Goal: Information Seeking & Learning: Understand process/instructions

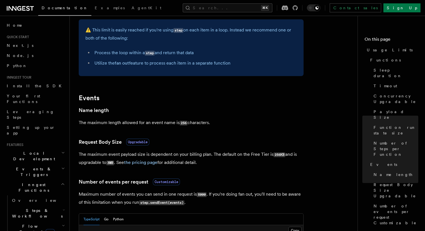
scroll to position [244, 0]
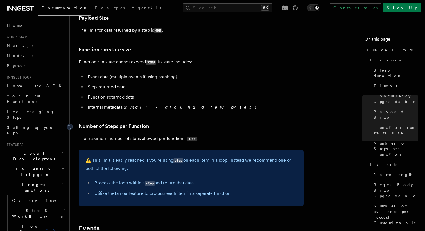
click at [81, 128] on link "Number of Steps per Function" at bounding box center [114, 126] width 70 height 8
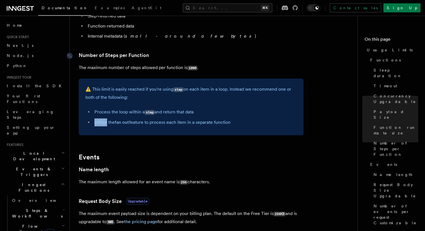
click at [81, 128] on article "Platform Usage Limits We have put some limits on the service to make sure we pr…" at bounding box center [216, 95] width 274 height 770
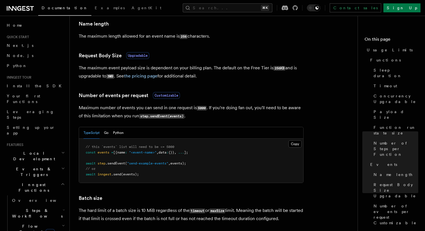
scroll to position [465, 0]
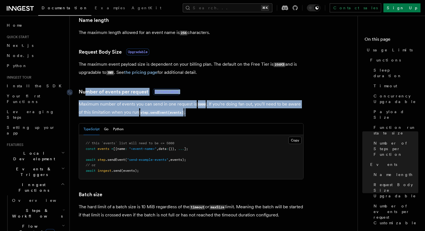
drag, startPoint x: 197, startPoint y: 114, endPoint x: 84, endPoint y: 95, distance: 114.8
click at [85, 95] on link "Number of events per request Customizable" at bounding box center [129, 92] width 101 height 8
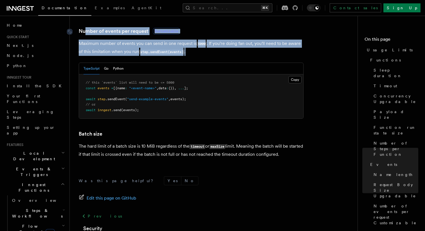
scroll to position [527, 0]
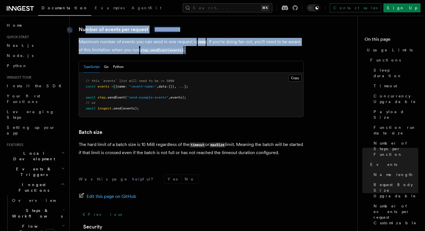
drag, startPoint x: 85, startPoint y: 95, endPoint x: 116, endPoint y: 115, distance: 37.7
click at [116, 115] on div "TypeScript Go Python Copy Copied // this `events` list will need to be <= 5000 …" at bounding box center [191, 89] width 225 height 56
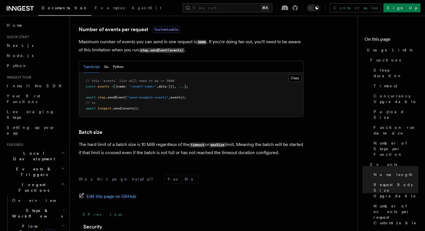
click at [116, 115] on pre "// this `events` list will need to be <= 5000 const events = [{name : "<event-n…" at bounding box center [191, 95] width 224 height 44
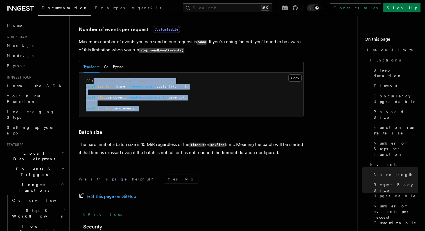
drag, startPoint x: 147, startPoint y: 115, endPoint x: 93, endPoint y: 80, distance: 64.0
click at [93, 80] on pre "// this `events` list will need to be <= 5000 const events = [{name : "<event-n…" at bounding box center [191, 95] width 224 height 44
drag, startPoint x: 93, startPoint y: 80, endPoint x: 148, endPoint y: 104, distance: 60.2
click at [148, 104] on pre "// this `events` list will need to be <= 5000 const events = [{name : "<event-n…" at bounding box center [191, 95] width 224 height 44
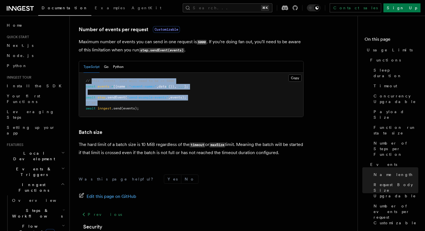
click at [148, 104] on pre "// this `events` list will need to be <= 5000 const events = [{name : "<event-n…" at bounding box center [191, 95] width 224 height 44
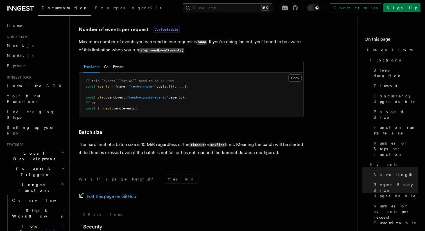
scroll to position [549, 0]
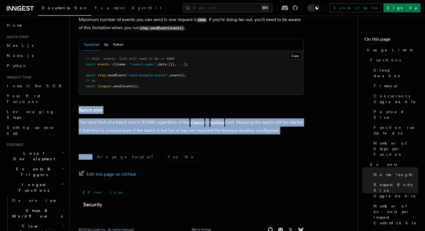
drag, startPoint x: 175, startPoint y: 137, endPoint x: 85, endPoint y: 100, distance: 97.8
drag, startPoint x: 85, startPoint y: 100, endPoint x: 218, endPoint y: 133, distance: 137.5
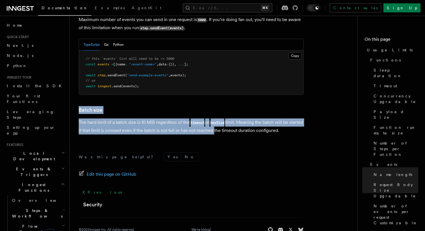
click at [218, 133] on p "The hard limit of a batch size is 10 MiB regardless of the timeout or maxSize l…" at bounding box center [191, 127] width 225 height 16
drag, startPoint x: 218, startPoint y: 133, endPoint x: 111, endPoint y: 110, distance: 110.1
click at [111, 110] on h3 "Batch size" at bounding box center [191, 110] width 225 height 8
drag, startPoint x: 111, startPoint y: 110, endPoint x: 231, endPoint y: 133, distance: 122.8
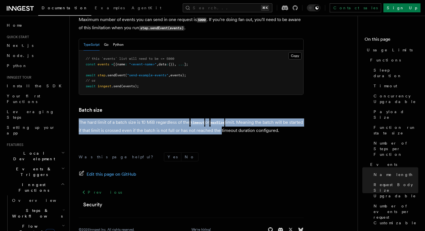
click at [231, 133] on p "The hard limit of a batch size is 10 MiB regardless of the timeout or maxSize l…" at bounding box center [191, 127] width 225 height 16
drag, startPoint x: 231, startPoint y: 133, endPoint x: 88, endPoint y: 116, distance: 144.3
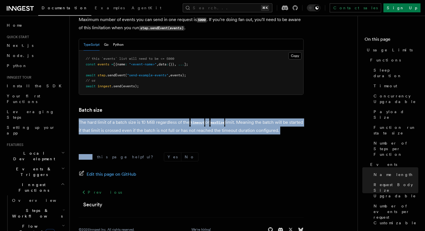
drag, startPoint x: 88, startPoint y: 116, endPoint x: 227, endPoint y: 140, distance: 140.8
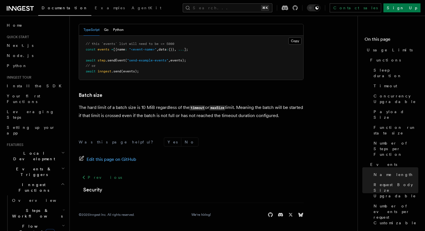
scroll to position [229, 0]
